Goal: Navigation & Orientation: Find specific page/section

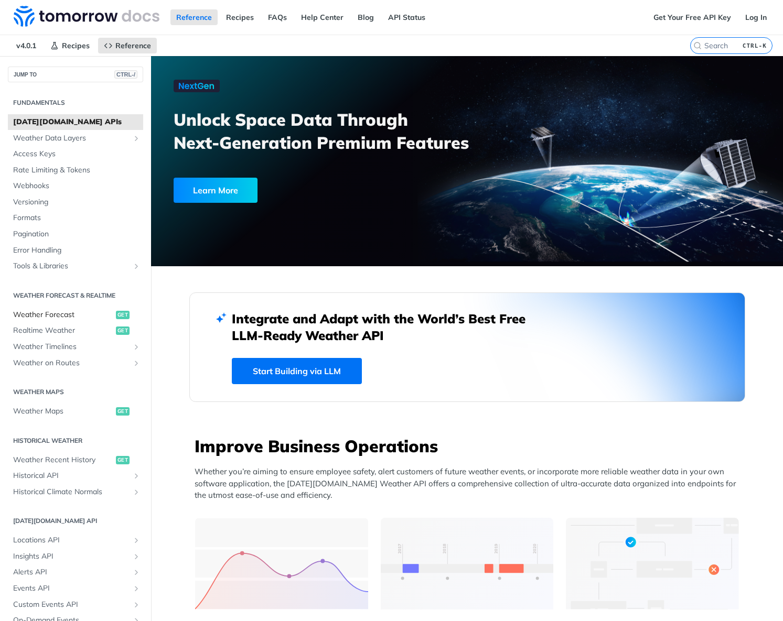
click at [36, 314] on span "Weather Forecast" at bounding box center [63, 315] width 100 height 10
click at [76, 46] on span "Recipes" at bounding box center [76, 45] width 28 height 9
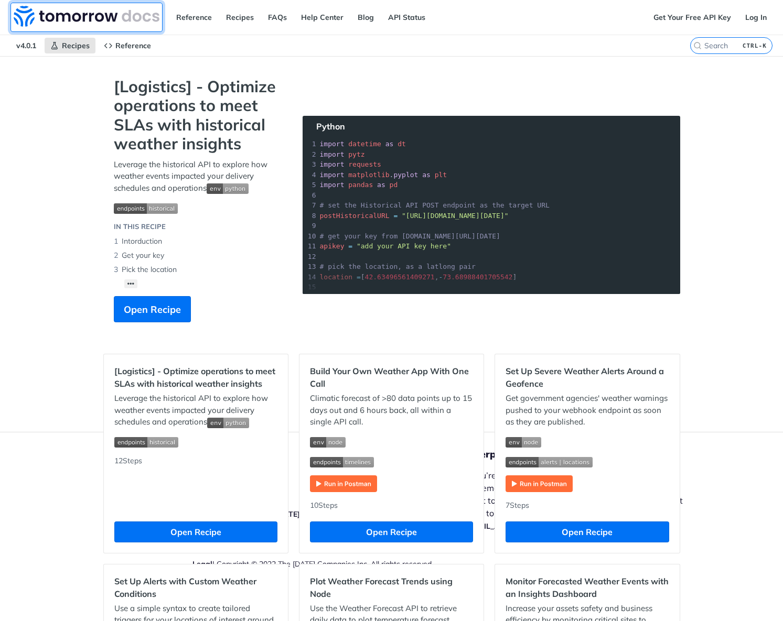
click at [22, 20] on img at bounding box center [87, 16] width 146 height 21
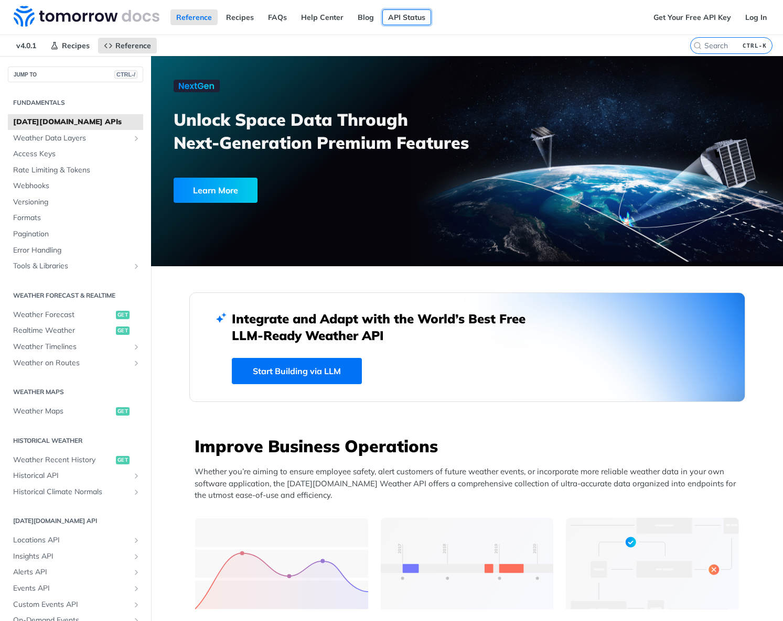
click at [391, 21] on link "API Status" at bounding box center [406, 17] width 49 height 16
click at [303, 17] on link "Help Center" at bounding box center [322, 17] width 54 height 16
